Goal: Task Accomplishment & Management: Manage account settings

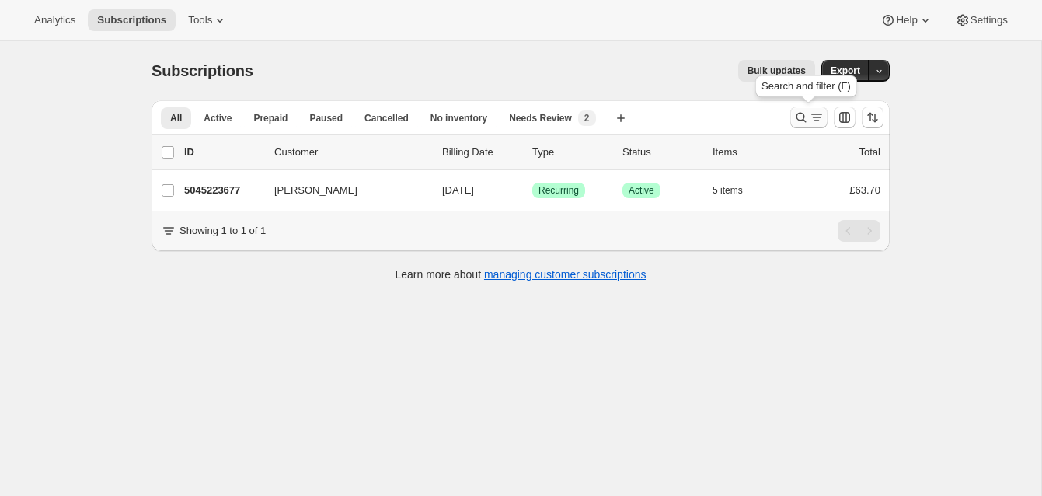
click at [798, 114] on icon "Search and filter results" at bounding box center [802, 118] width 16 height 16
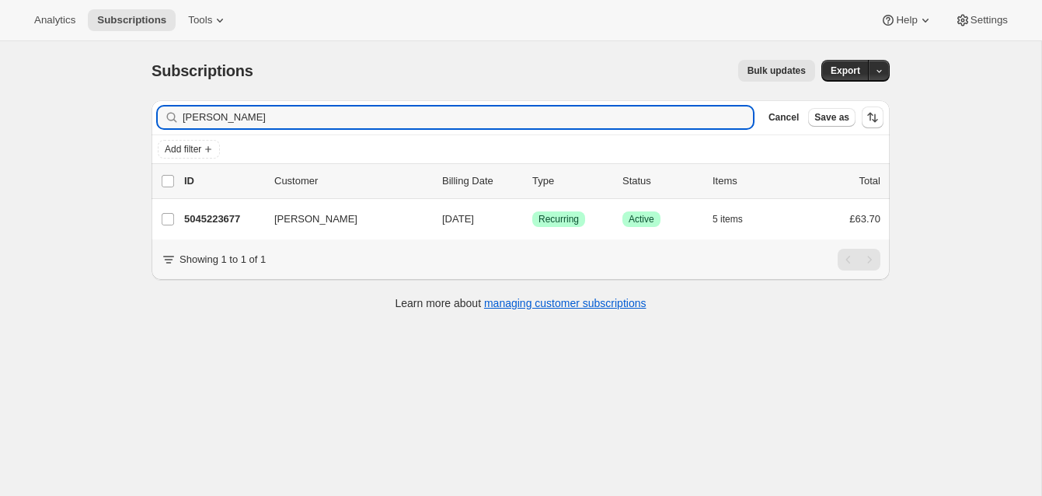
drag, startPoint x: 267, startPoint y: 127, endPoint x: 161, endPoint y: 102, distance: 108.8
click at [161, 102] on div "Filter subscribers [PERSON_NAME] Clear Cancel Save as" at bounding box center [521, 117] width 738 height 34
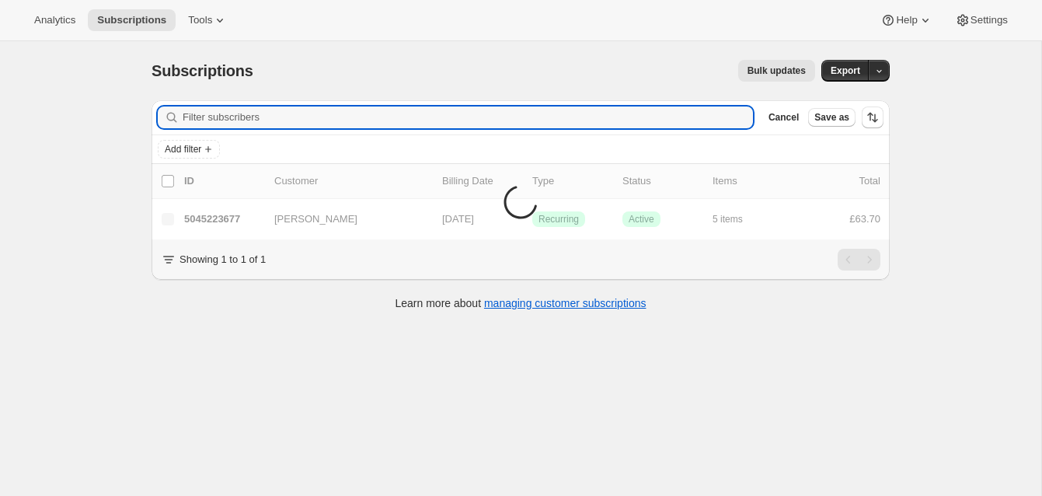
scroll to position [41, 0]
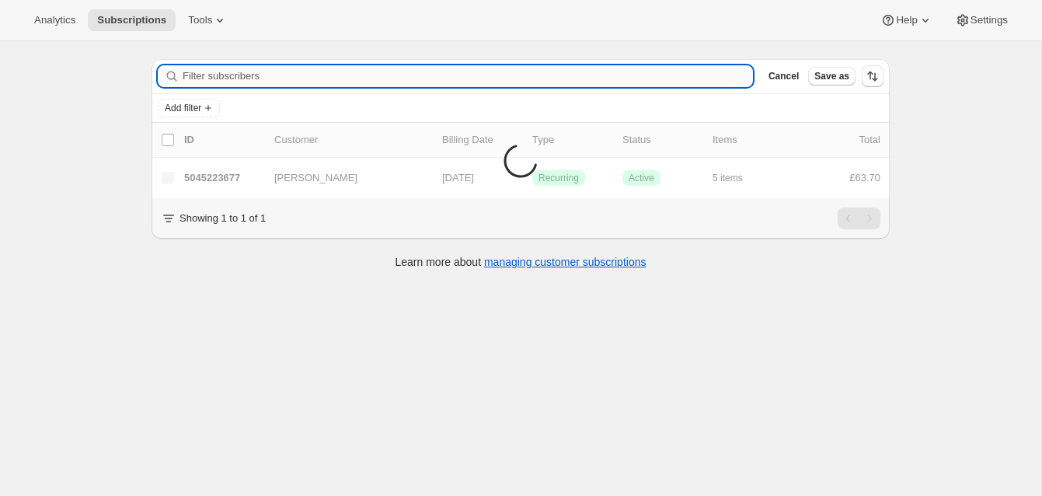
click at [223, 75] on input "Filter subscribers" at bounding box center [468, 76] width 571 height 22
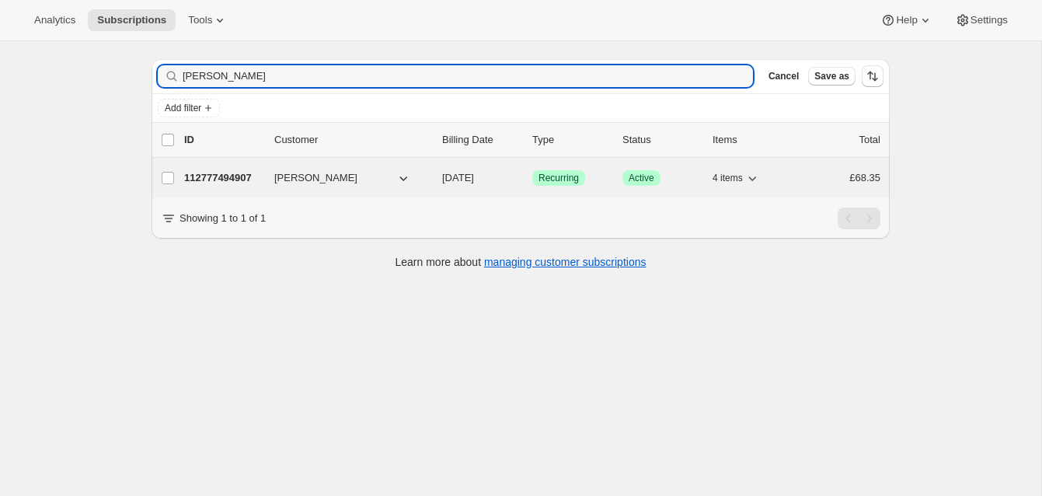
type input "[PERSON_NAME]"
click at [225, 176] on p "112777494907" at bounding box center [223, 178] width 78 height 16
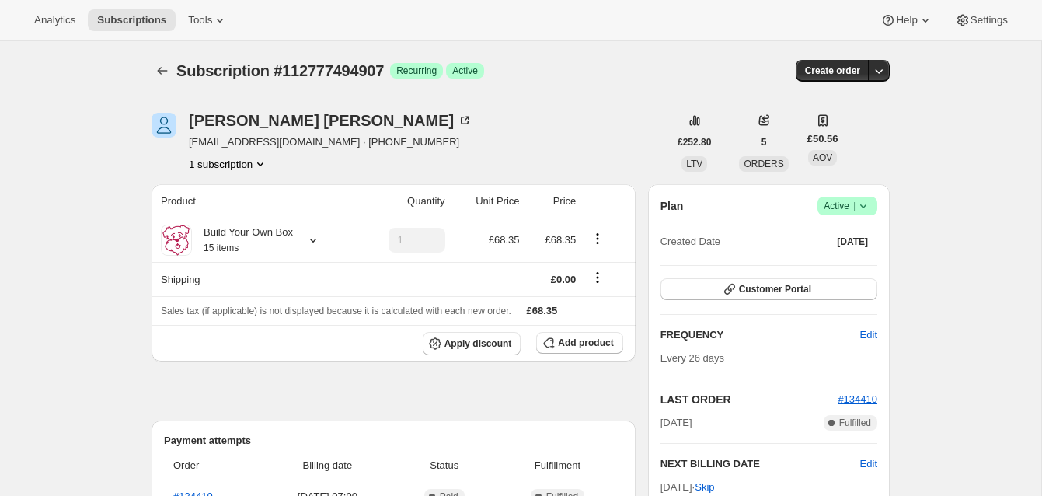
click at [832, 202] on span "Active |" at bounding box center [847, 206] width 47 height 16
click at [822, 260] on span "Cancel subscription" at bounding box center [843, 263] width 88 height 12
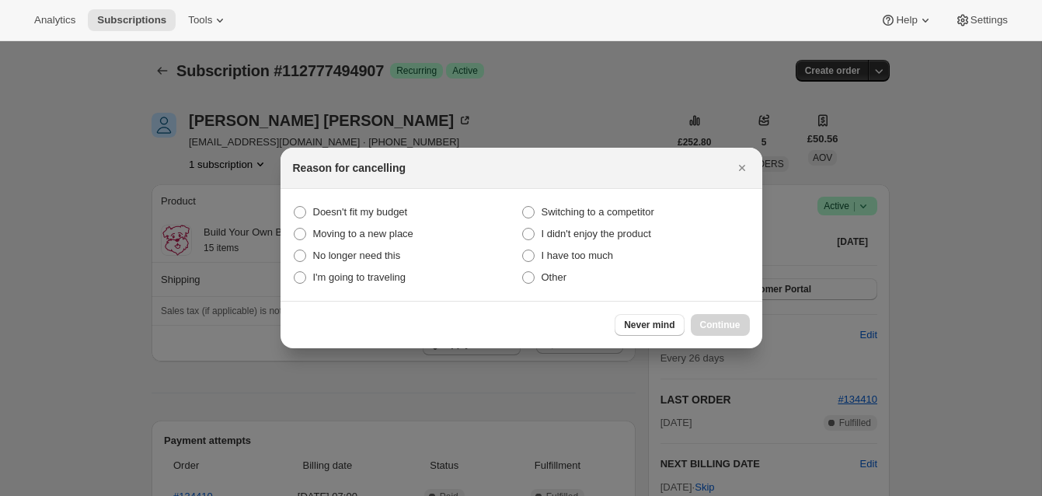
drag, startPoint x: 529, startPoint y: 279, endPoint x: 645, endPoint y: 295, distance: 117.0
click at [529, 279] on span ":rbv:" at bounding box center [528, 277] width 12 height 12
click at [523, 272] on input "Other" at bounding box center [522, 271] width 1 height 1
radio input "true"
click at [728, 319] on span "Continue" at bounding box center [720, 325] width 40 height 12
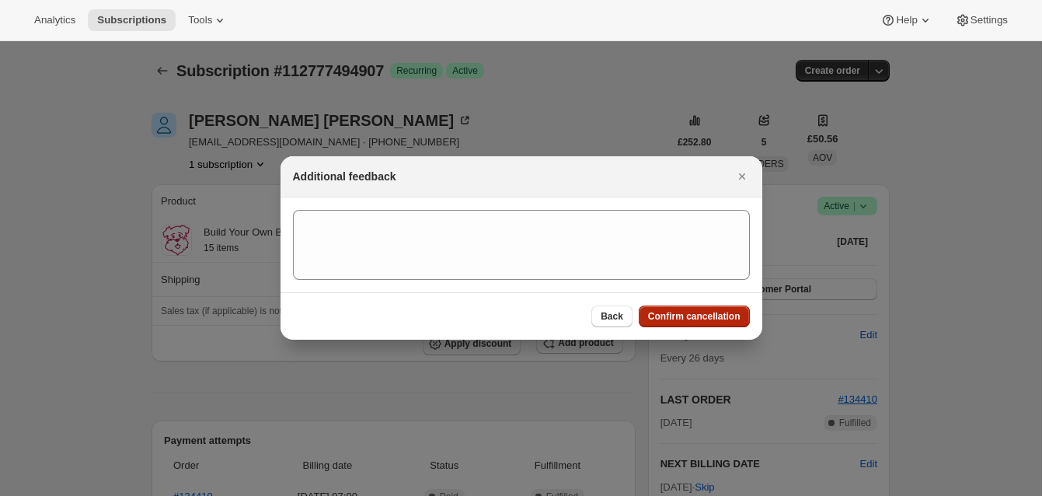
click at [714, 314] on span "Confirm cancellation" at bounding box center [694, 316] width 92 height 12
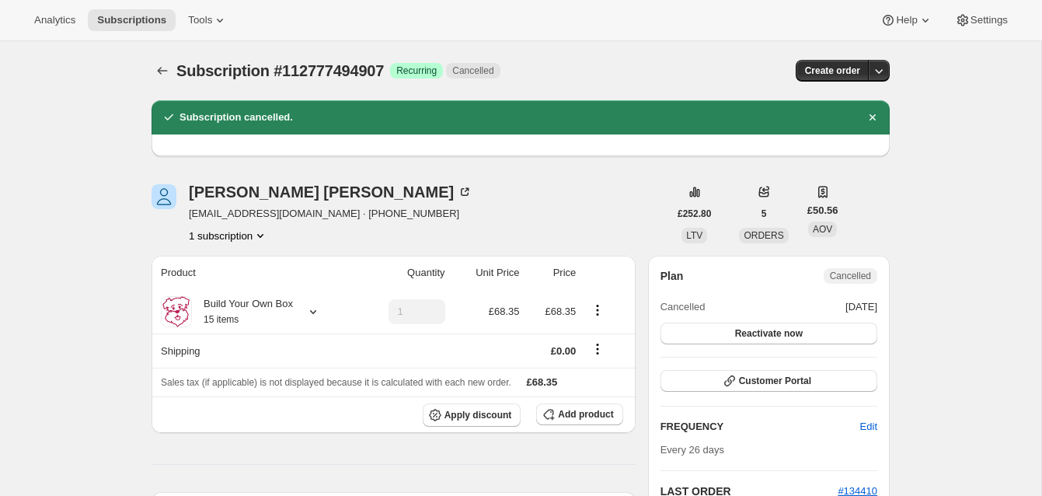
scroll to position [1, 0]
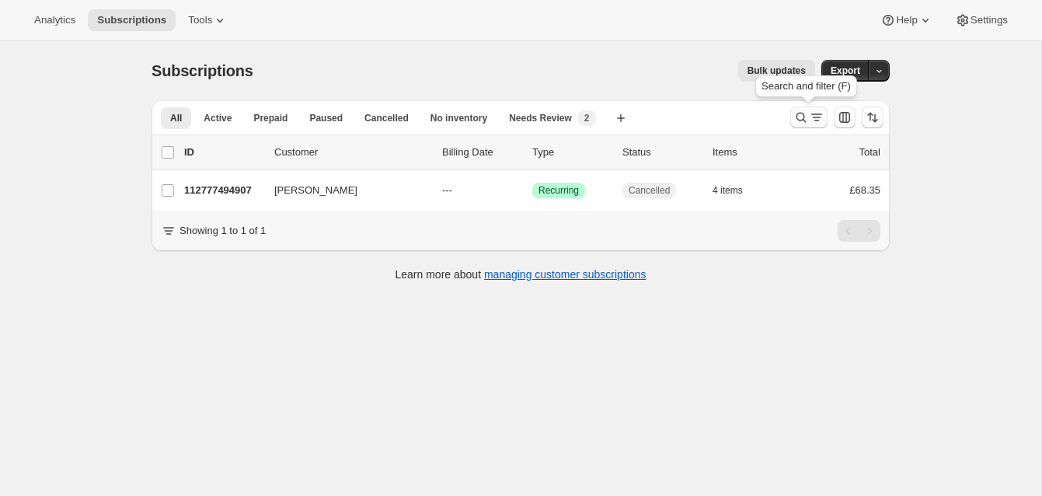
click at [798, 113] on icon "Search and filter results" at bounding box center [802, 118] width 16 height 16
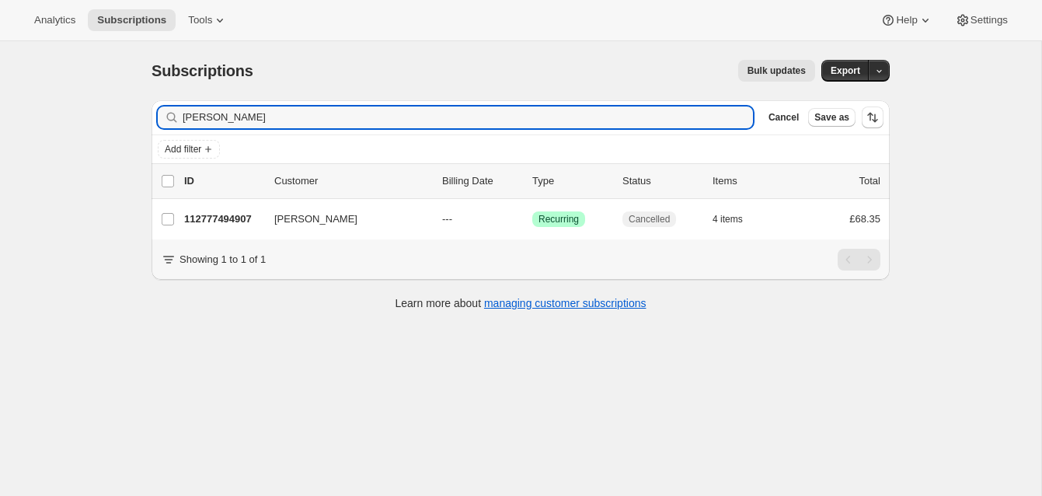
drag, startPoint x: 285, startPoint y: 127, endPoint x: 155, endPoint y: 111, distance: 131.5
click at [154, 111] on div "Filter subscribers [PERSON_NAME] Clear Cancel Save as" at bounding box center [521, 117] width 738 height 34
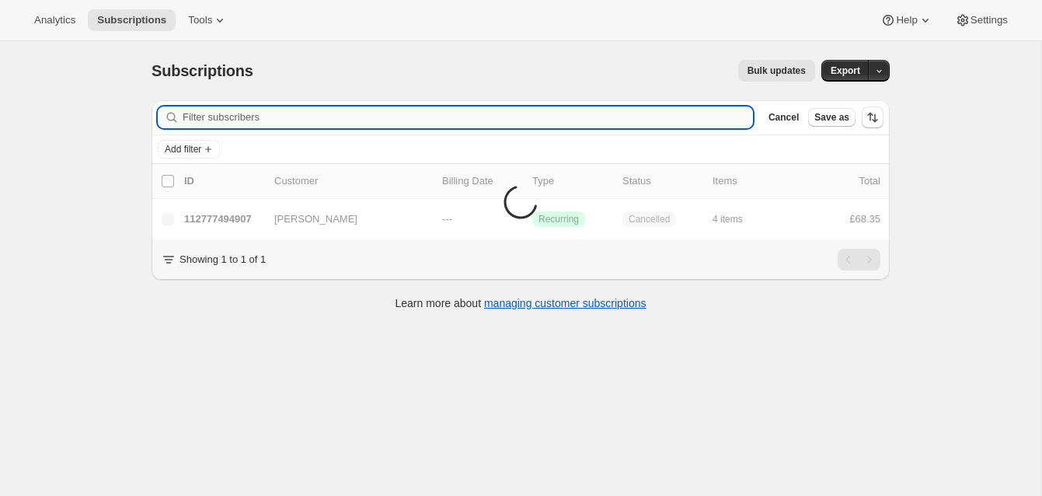
click at [200, 117] on input "Filter subscribers" at bounding box center [468, 117] width 571 height 22
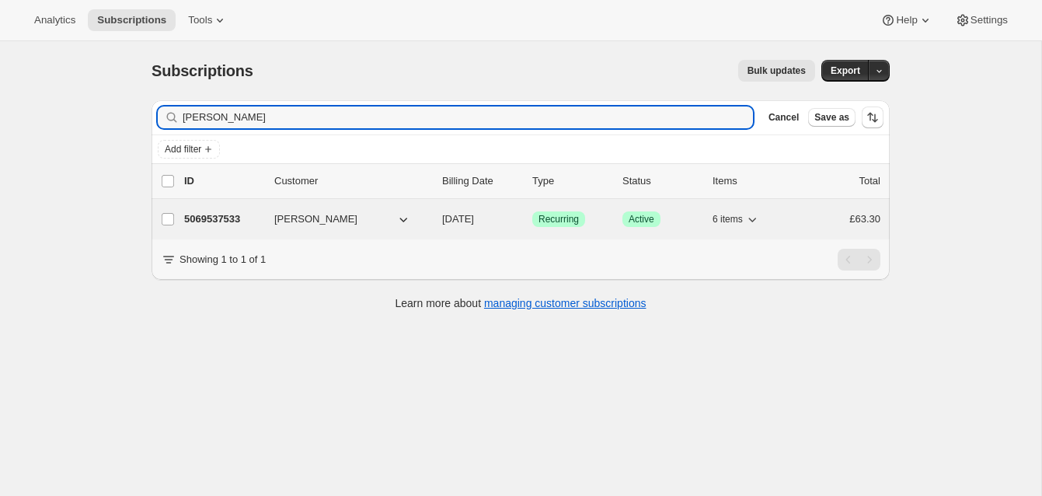
type input "[PERSON_NAME]"
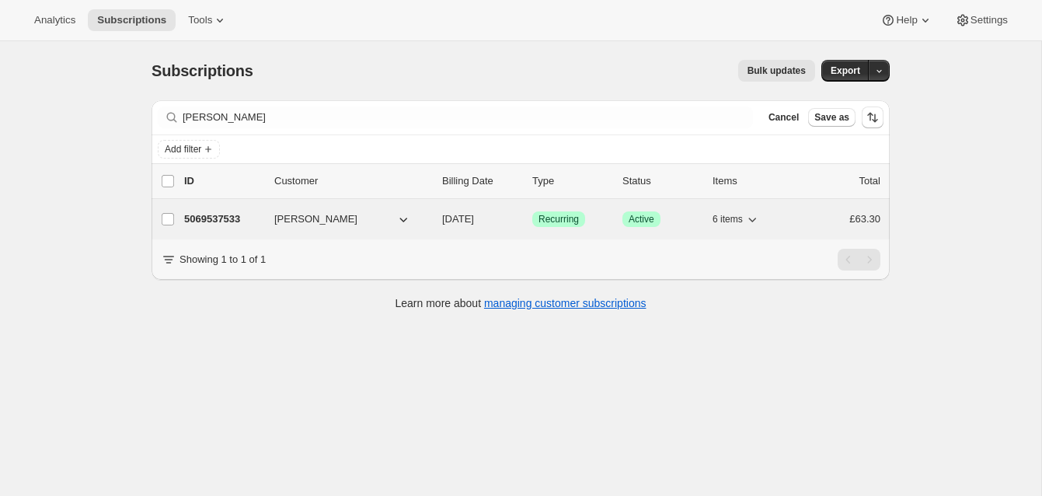
click at [228, 215] on p "5069537533" at bounding box center [223, 219] width 78 height 16
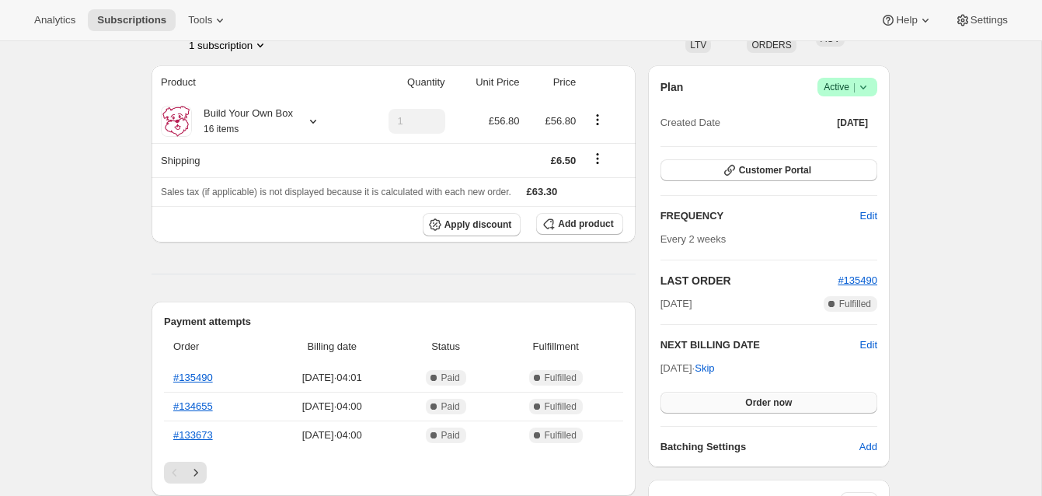
scroll to position [123, 0]
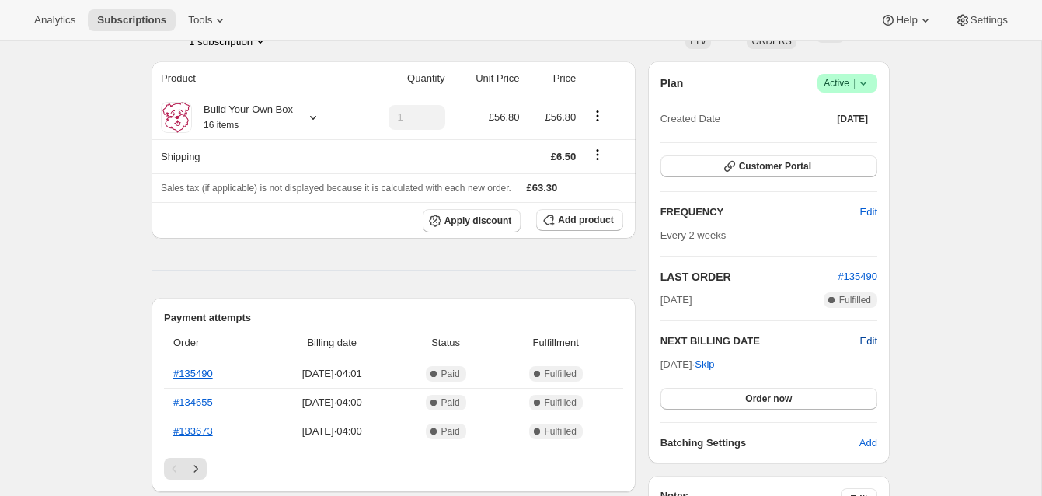
click at [867, 338] on span "Edit" at bounding box center [868, 341] width 17 height 16
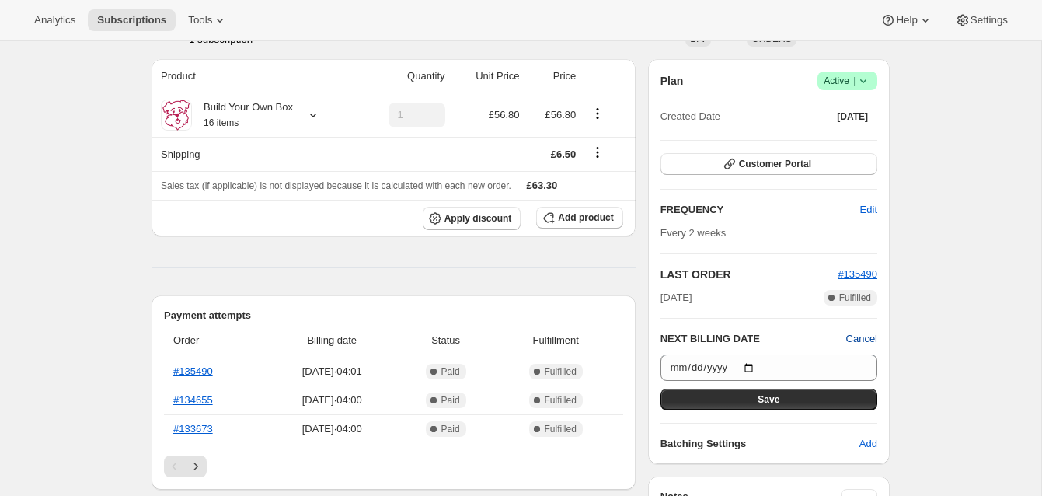
scroll to position [124, 0]
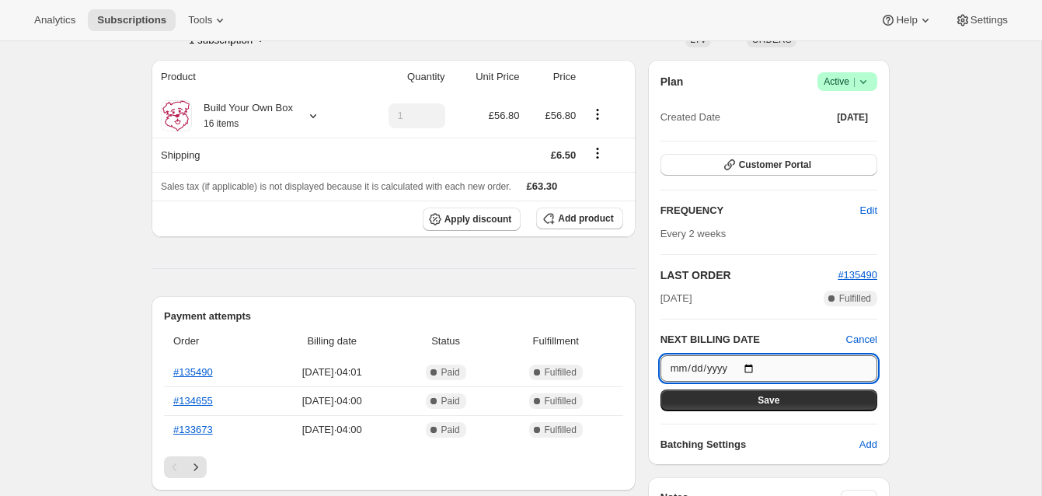
click at [755, 367] on input "[DATE]" at bounding box center [769, 368] width 217 height 26
type input "[DATE]"
click at [766, 396] on span "Save" at bounding box center [769, 400] width 22 height 12
